Goal: Check status

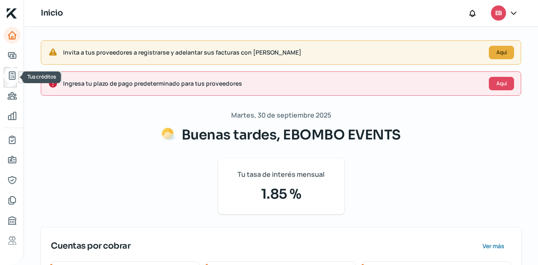
click at [13, 76] on icon "Tus créditos" at bounding box center [12, 76] width 10 height 10
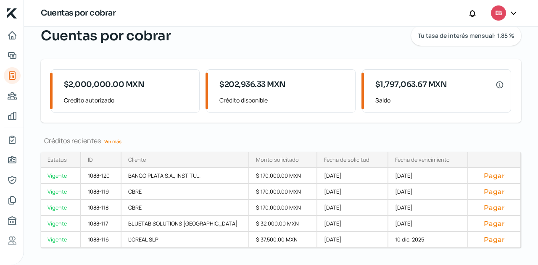
scroll to position [46, 0]
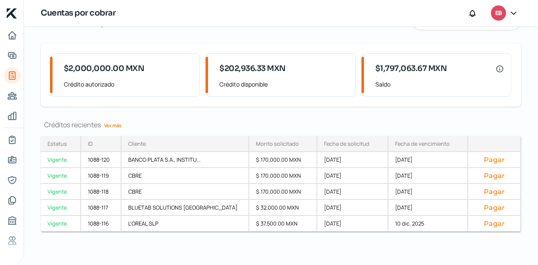
click at [117, 127] on link "Ver más" at bounding box center [113, 125] width 24 height 13
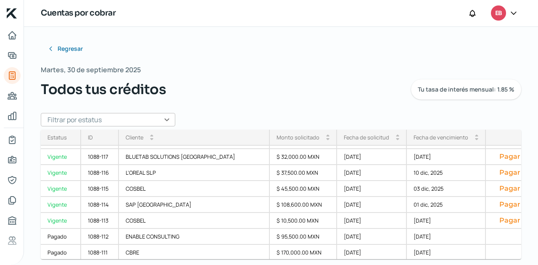
scroll to position [84, 0]
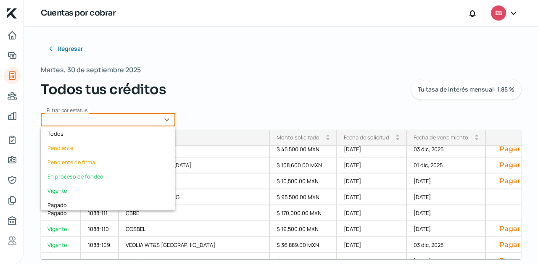
click at [135, 122] on input "text" at bounding box center [108, 119] width 134 height 13
click at [66, 188] on div "Vigente" at bounding box center [108, 191] width 134 height 14
type input "Vigente"
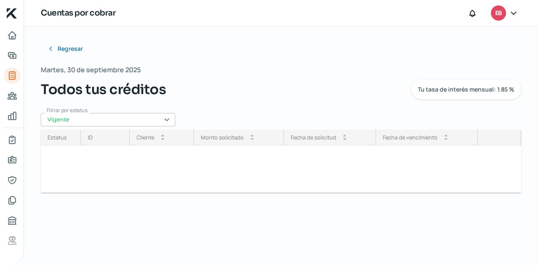
scroll to position [0, 0]
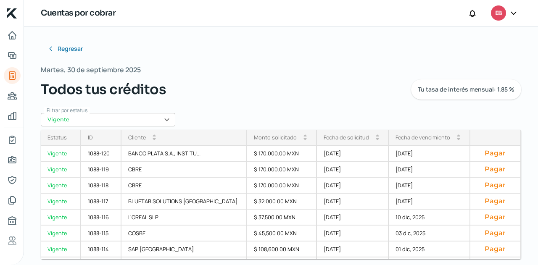
click at [415, 142] on div "Fecha de vencimiento arrow_drop_up arrow_drop_down" at bounding box center [429, 138] width 81 height 16
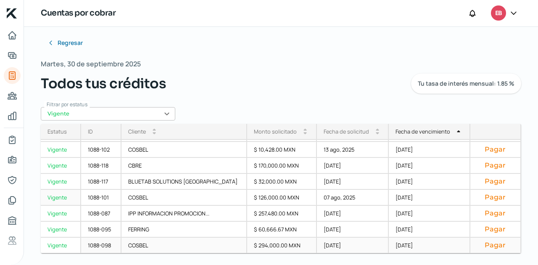
scroll to position [8, 0]
